Goal: Task Accomplishment & Management: Manage account settings

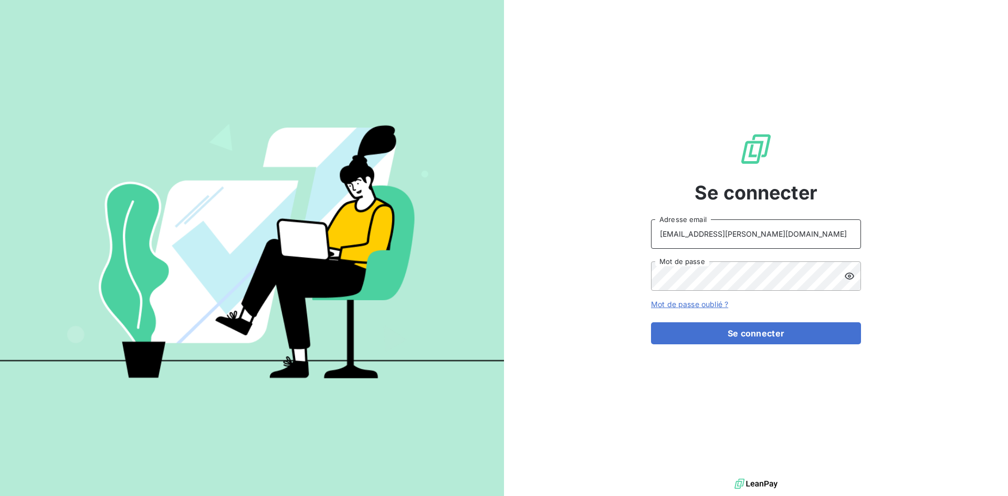
click at [777, 223] on input "[EMAIL_ADDRESS][PERSON_NAME][DOMAIN_NAME]" at bounding box center [756, 233] width 210 height 29
type input "[EMAIL_ADDRESS][PERSON_NAME][DOMAIN_NAME]"
click at [765, 333] on button "Se connecter" at bounding box center [756, 333] width 210 height 22
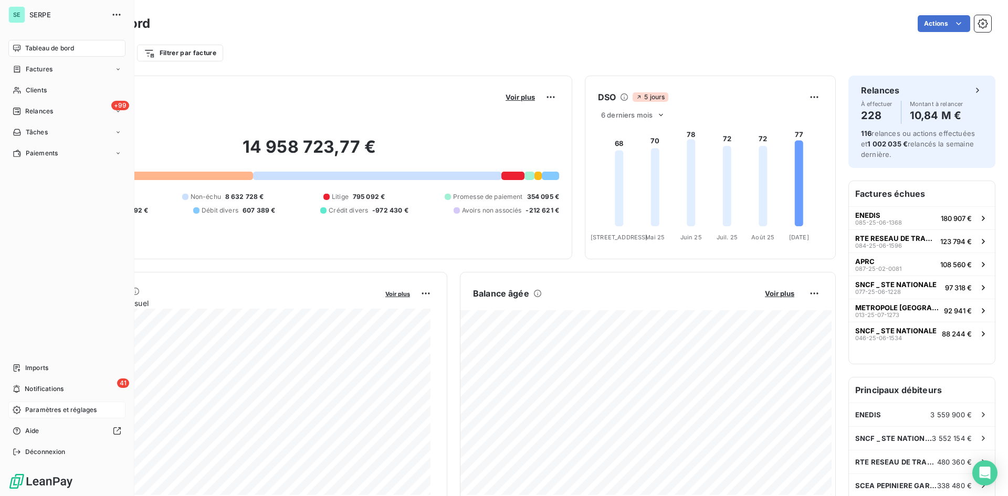
click at [37, 408] on span "Paramètres et réglages" at bounding box center [60, 409] width 71 height 9
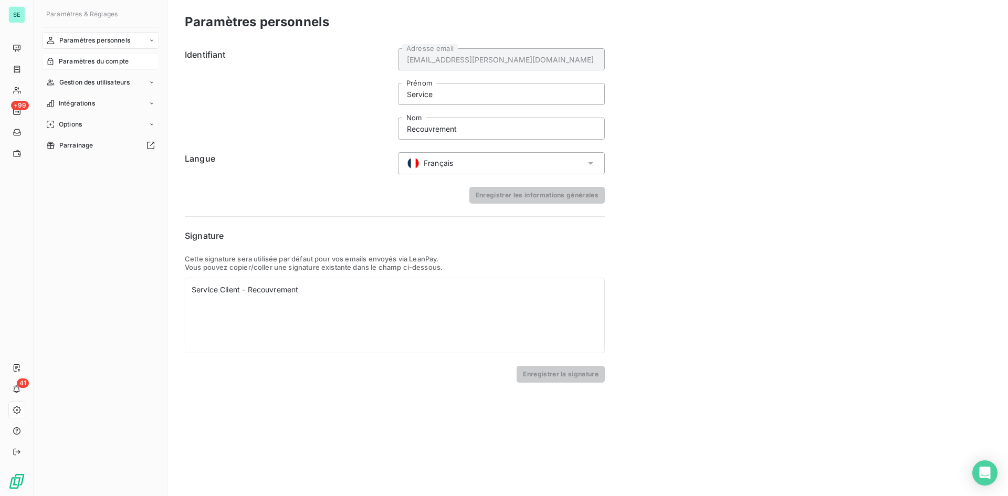
click at [76, 59] on span "Paramètres du compte" at bounding box center [94, 61] width 70 height 9
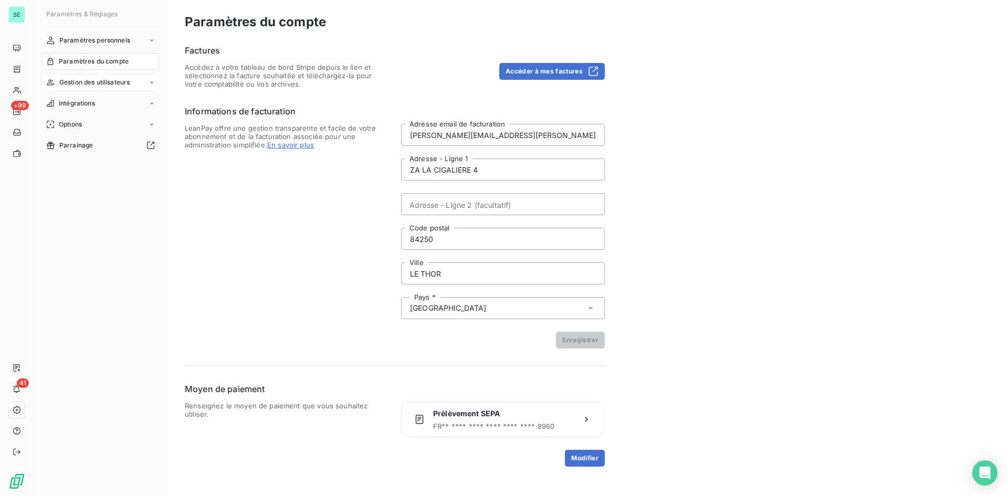
click at [76, 86] on span "Gestion des utilisateurs" at bounding box center [94, 82] width 71 height 9
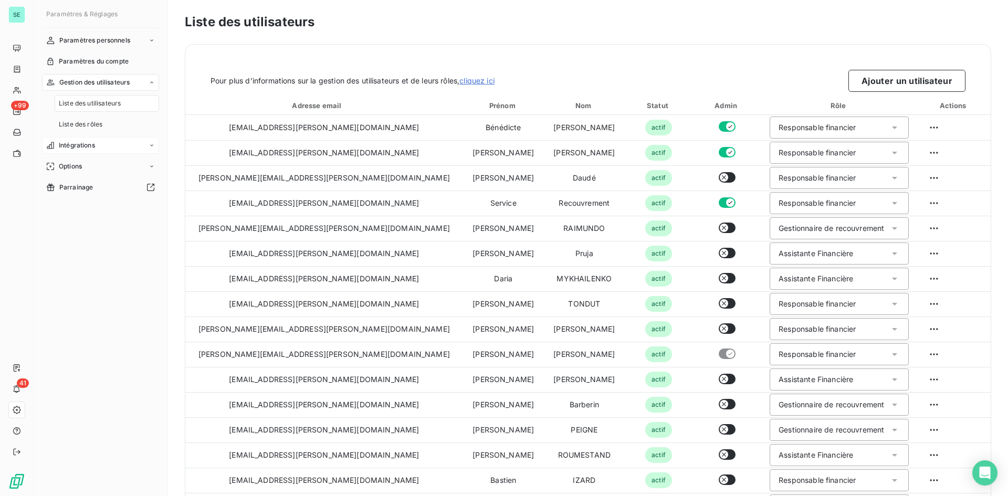
click at [73, 144] on span "Intégrations" at bounding box center [77, 145] width 36 height 9
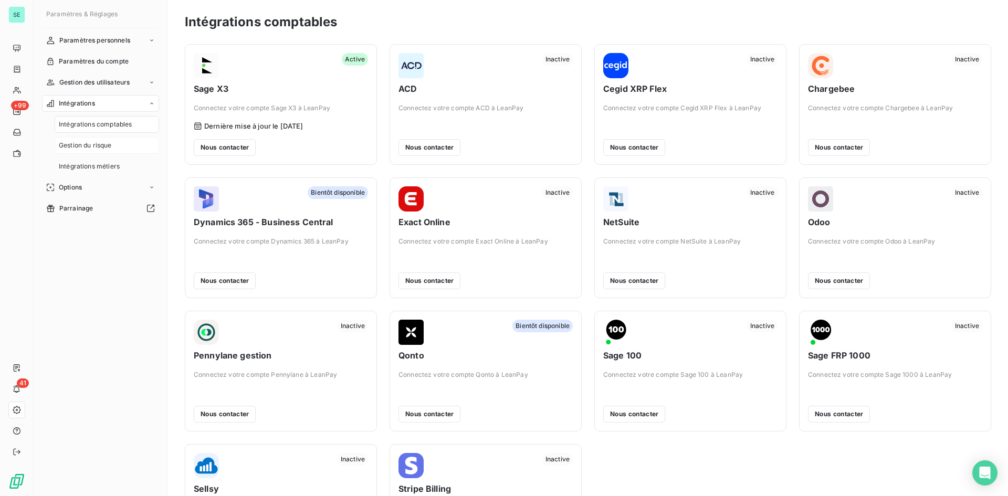
click at [88, 146] on span "Gestion du risque" at bounding box center [85, 145] width 53 height 9
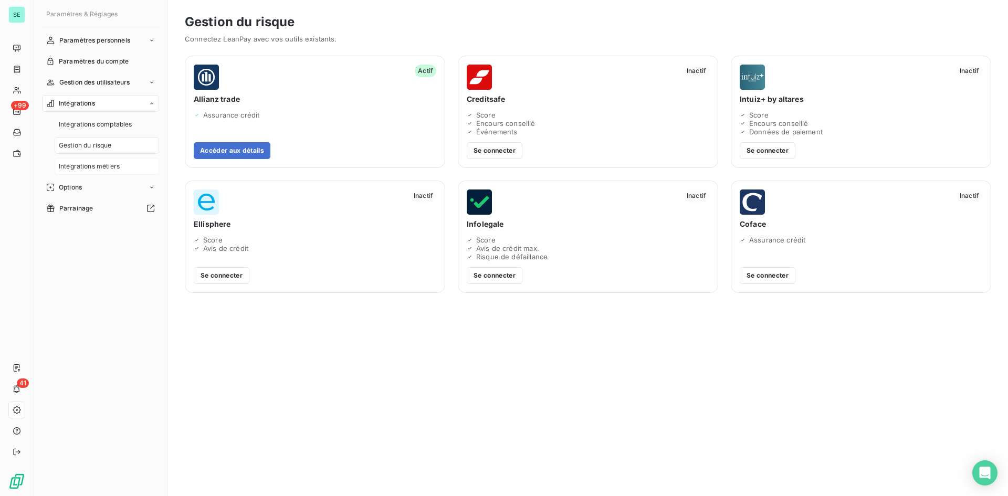
click at [96, 169] on span "Intégrations métiers" at bounding box center [89, 166] width 61 height 9
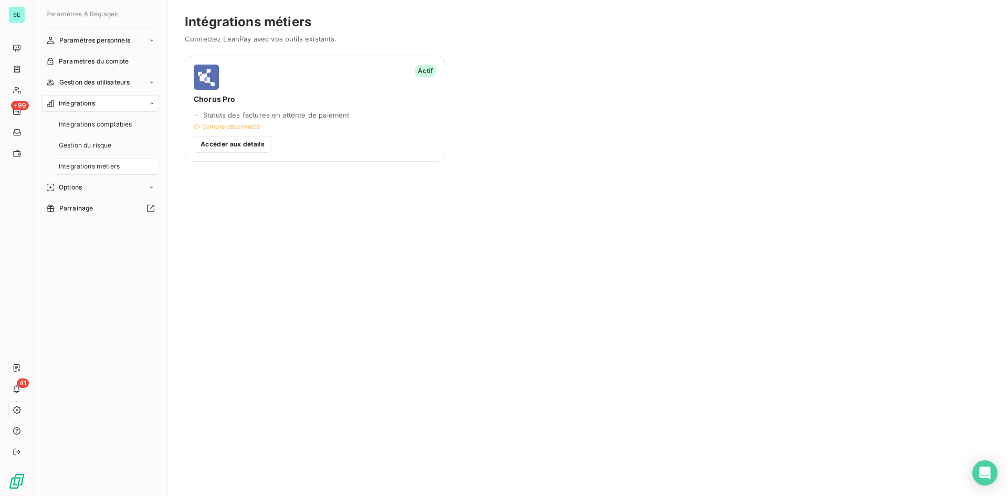
click at [275, 97] on span "Chorus Pro" at bounding box center [315, 99] width 243 height 10
click at [253, 147] on button "Accéder aux détails" at bounding box center [233, 144] width 78 height 17
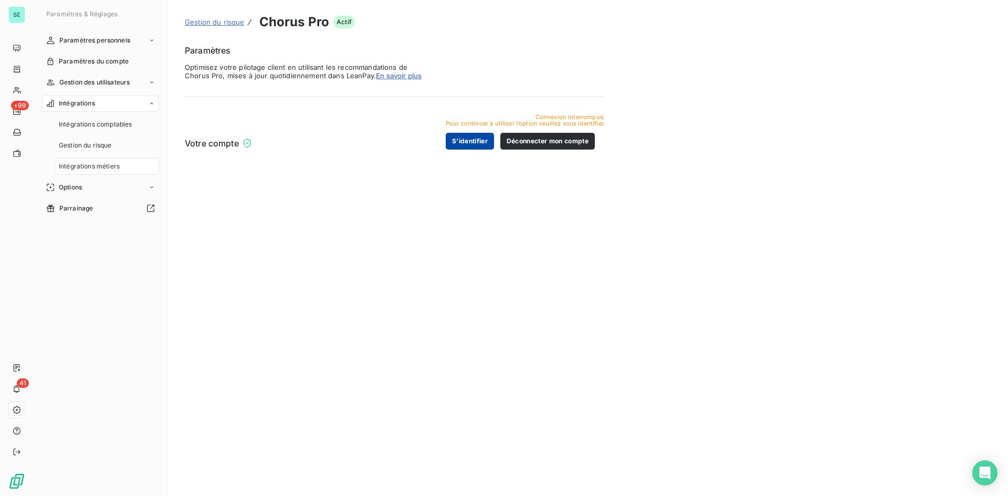
click at [494, 143] on button "S’identifier" at bounding box center [470, 141] width 48 height 17
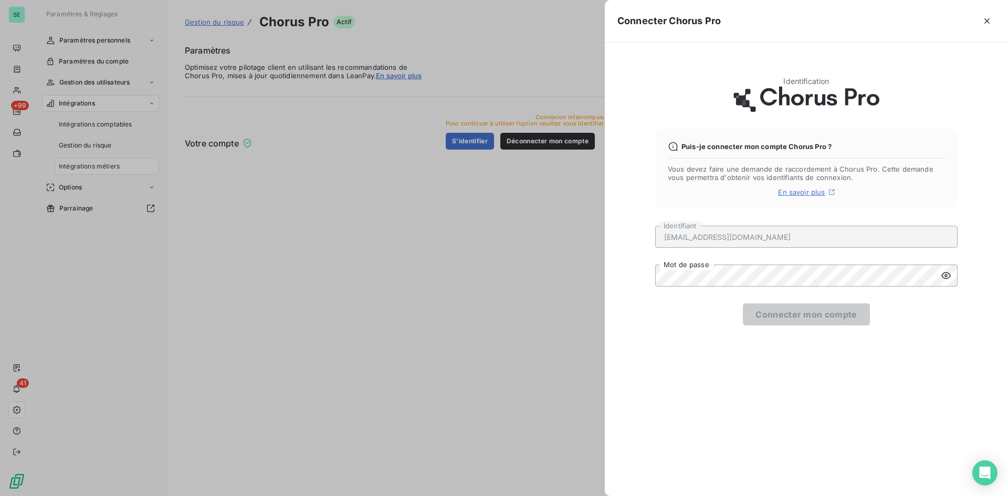
click at [951, 289] on div "[EMAIL_ADDRESS][DOMAIN_NAME] Identifiant Mot de passe Connecter mon compte" at bounding box center [806, 276] width 302 height 100
click at [941, 271] on icon at bounding box center [946, 275] width 10 height 10
click at [937, 328] on div "Identification Puis-je connecter mon compte Chorus Pro ? Vous devez faire une d…" at bounding box center [806, 270] width 403 height 454
click at [844, 316] on button "Connecter mon compte" at bounding box center [806, 314] width 127 height 22
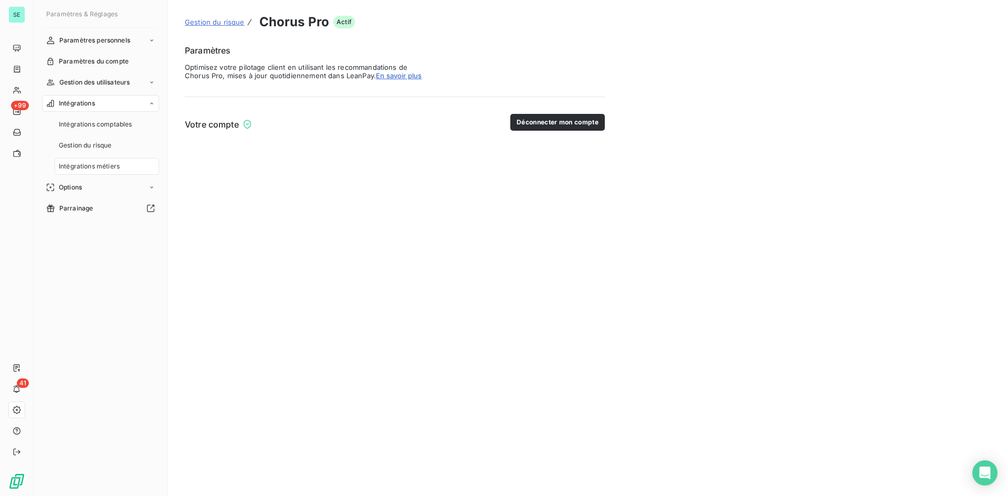
drag, startPoint x: 350, startPoint y: 121, endPoint x: 329, endPoint y: 118, distance: 21.8
click at [350, 121] on div "Votre compte Déconnecter mon compte" at bounding box center [395, 122] width 420 height 17
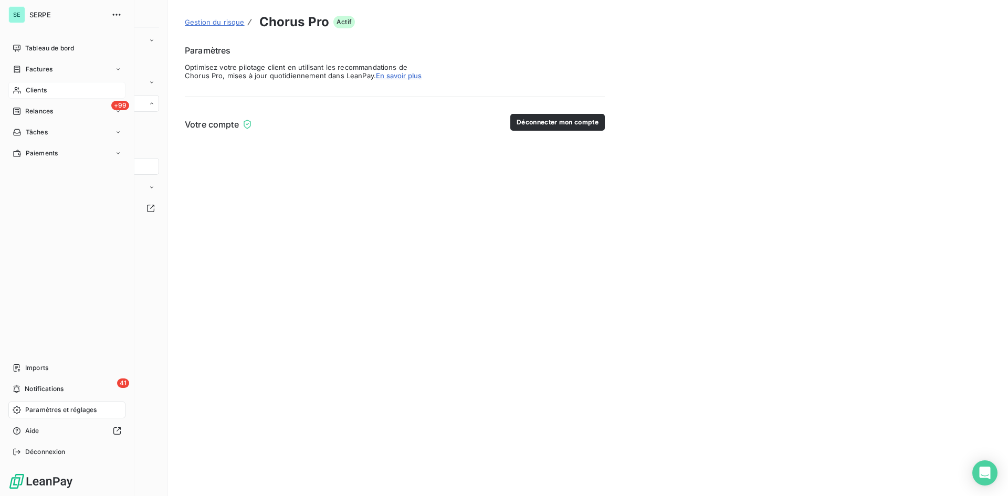
click at [29, 88] on span "Clients" at bounding box center [36, 90] width 21 height 9
